Goal: Find specific page/section: Find specific page/section

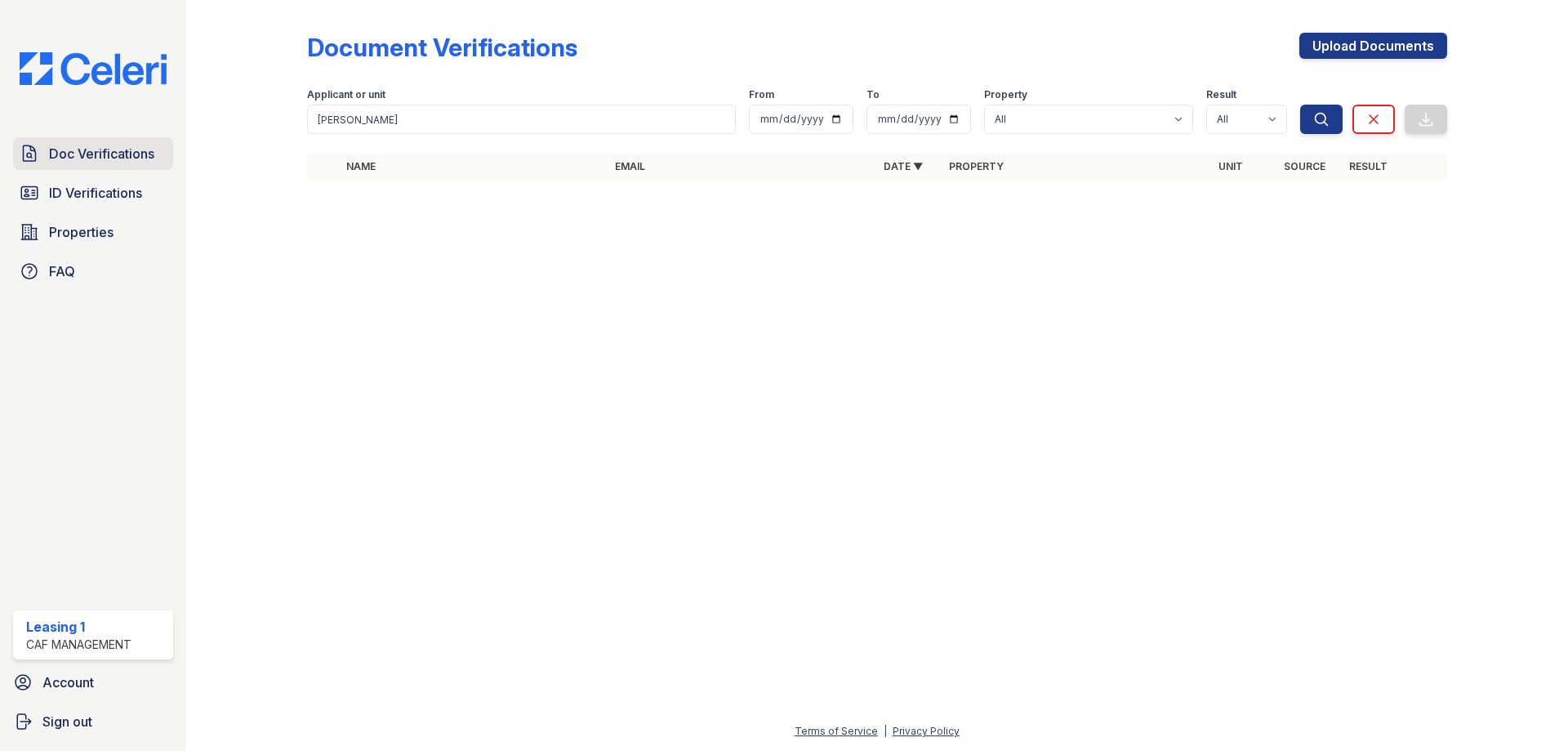
click at [149, 147] on span "Doc Verifications" at bounding box center [102, 153] width 106 height 20
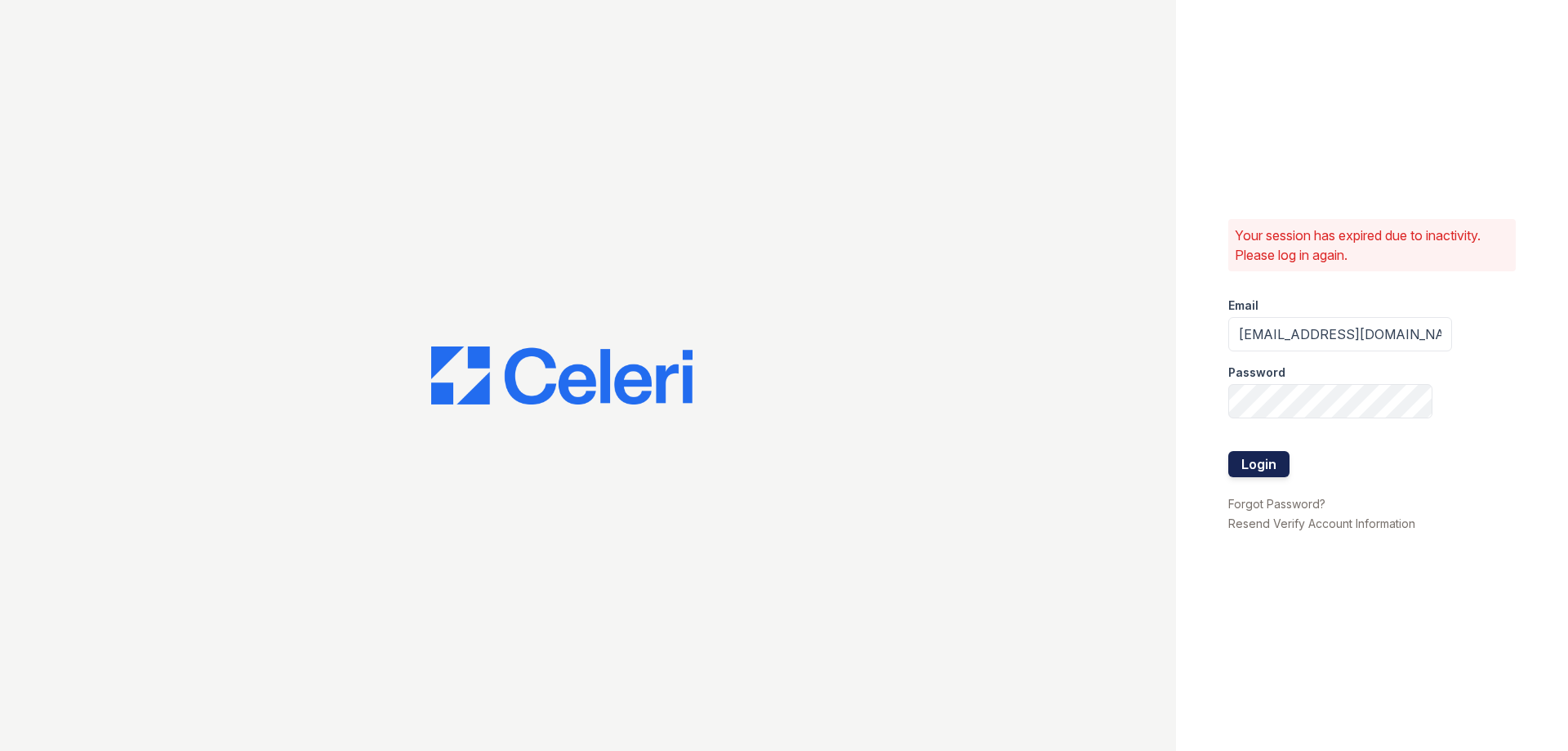
click at [1231, 471] on button "Login" at bounding box center [1259, 464] width 61 height 26
